Goal: Transaction & Acquisition: Purchase product/service

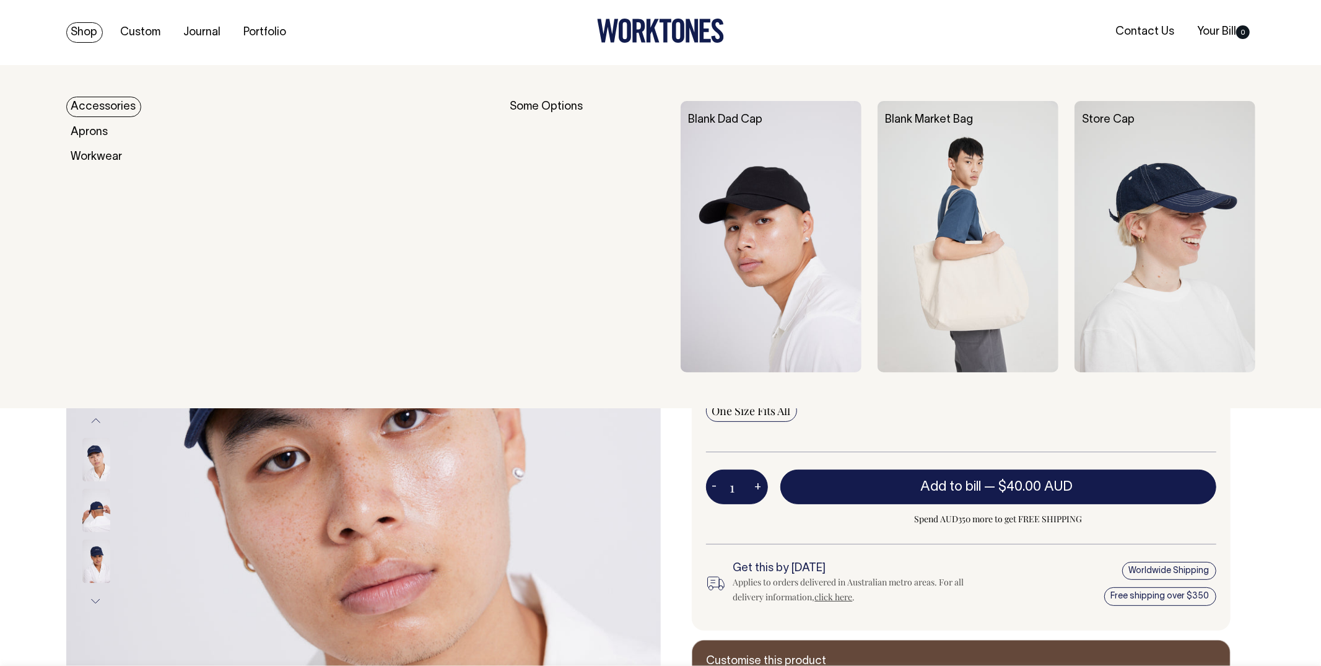
click at [87, 29] on link "Shop" at bounding box center [84, 32] width 37 height 20
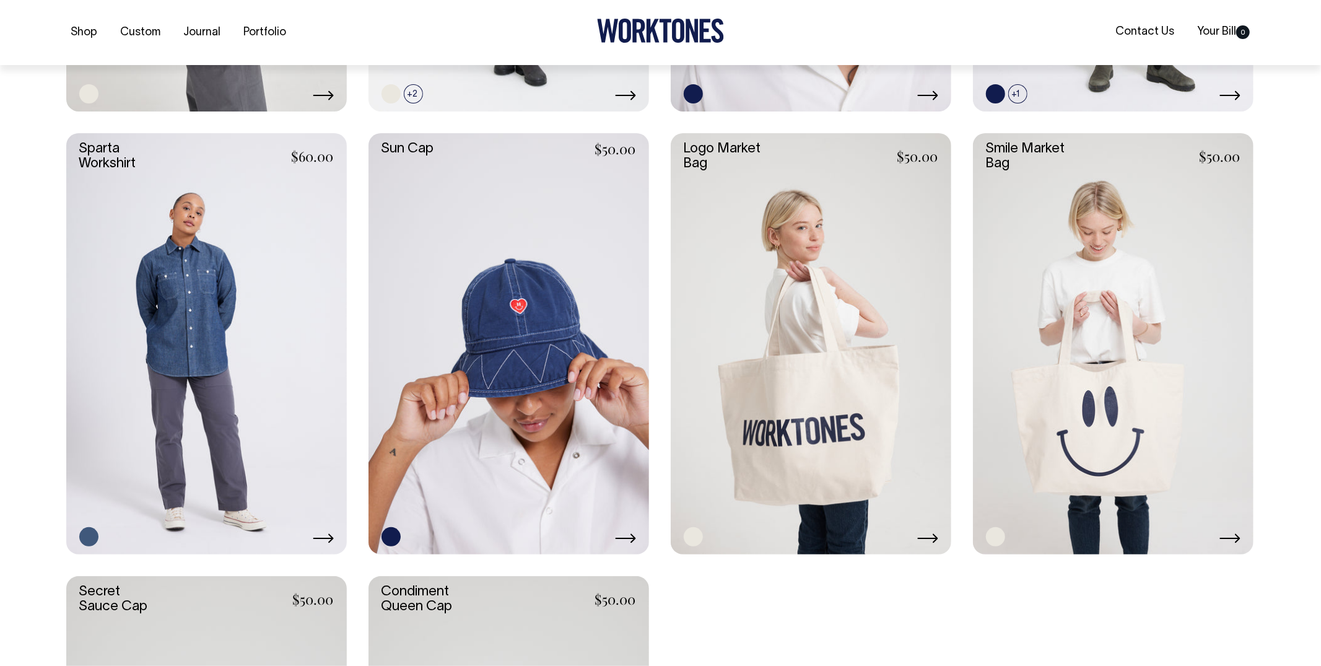
scroll to position [2446, 0]
